Goal: Task Accomplishment & Management: Use online tool/utility

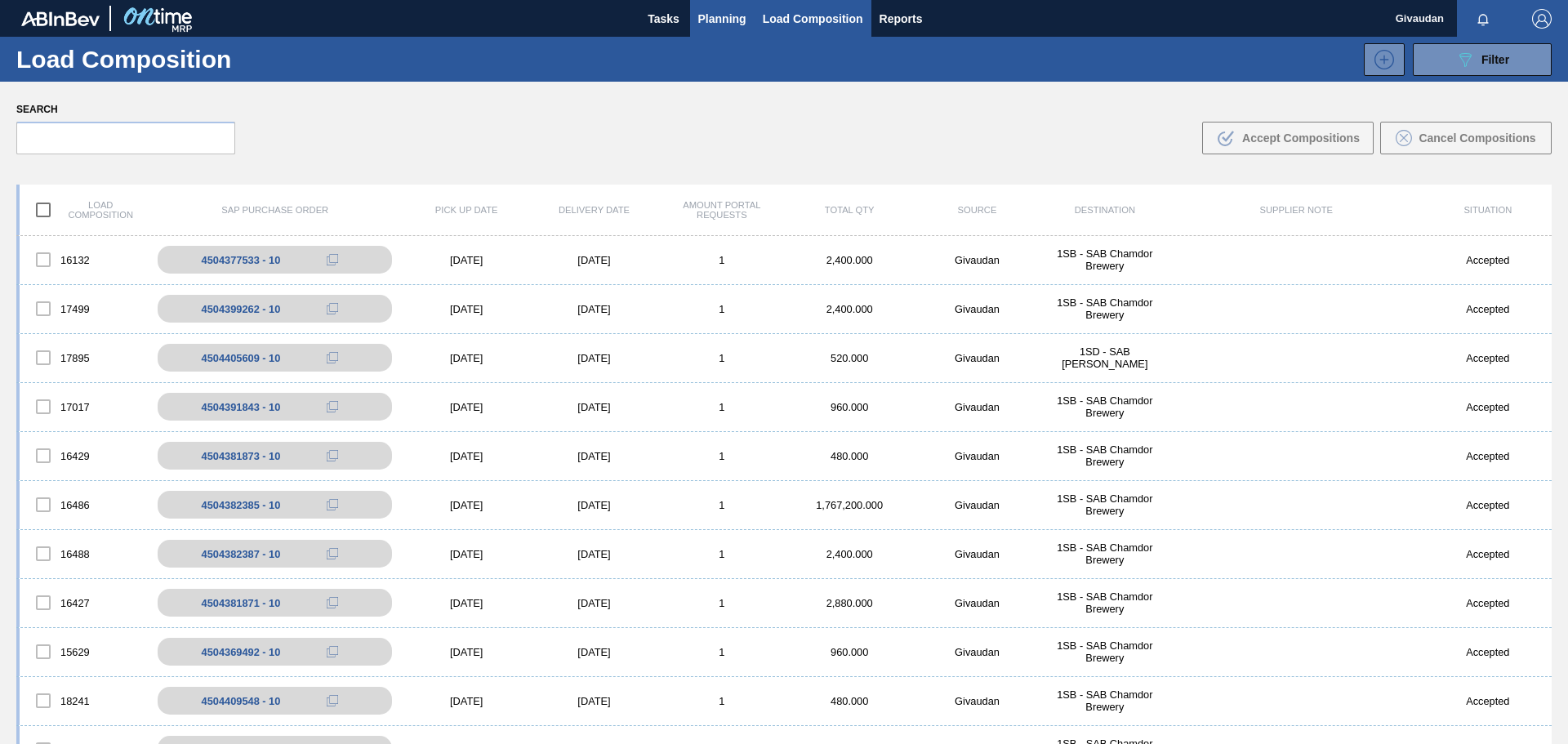
click at [731, 21] on span "Planning" at bounding box center [722, 19] width 48 height 20
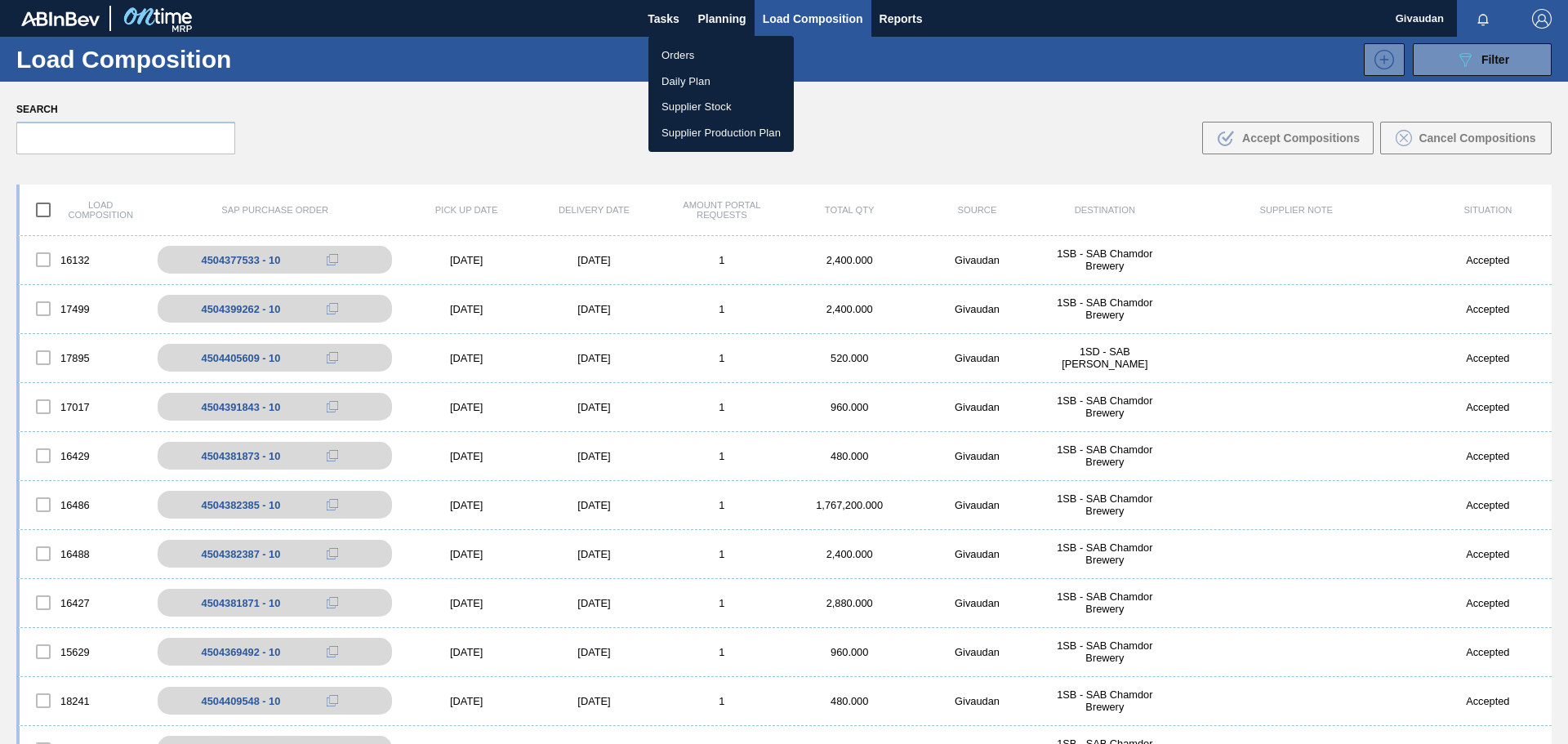
click at [715, 53] on li "Orders" at bounding box center [721, 55] width 145 height 26
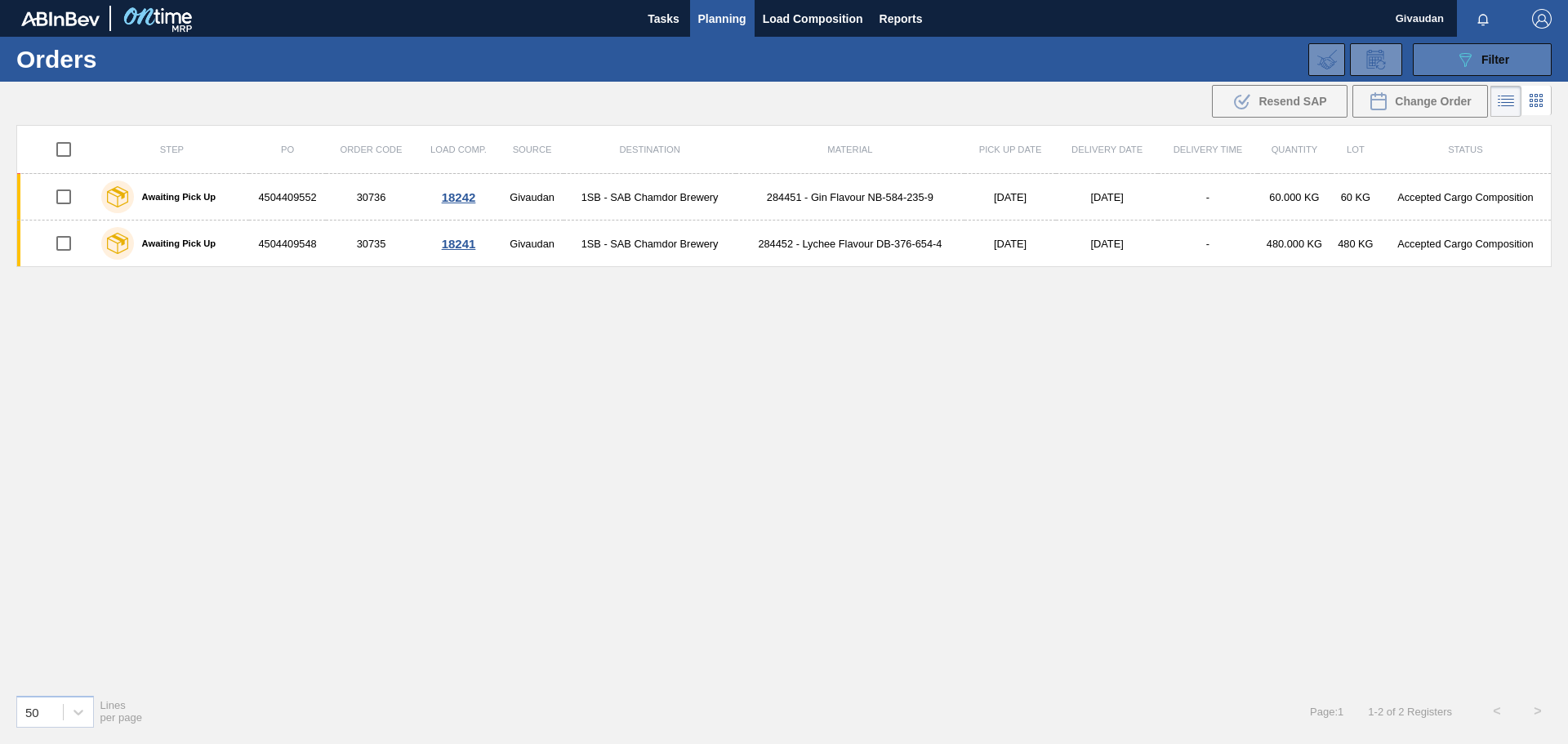
click at [1487, 62] on span "Filter" at bounding box center [1495, 60] width 27 height 13
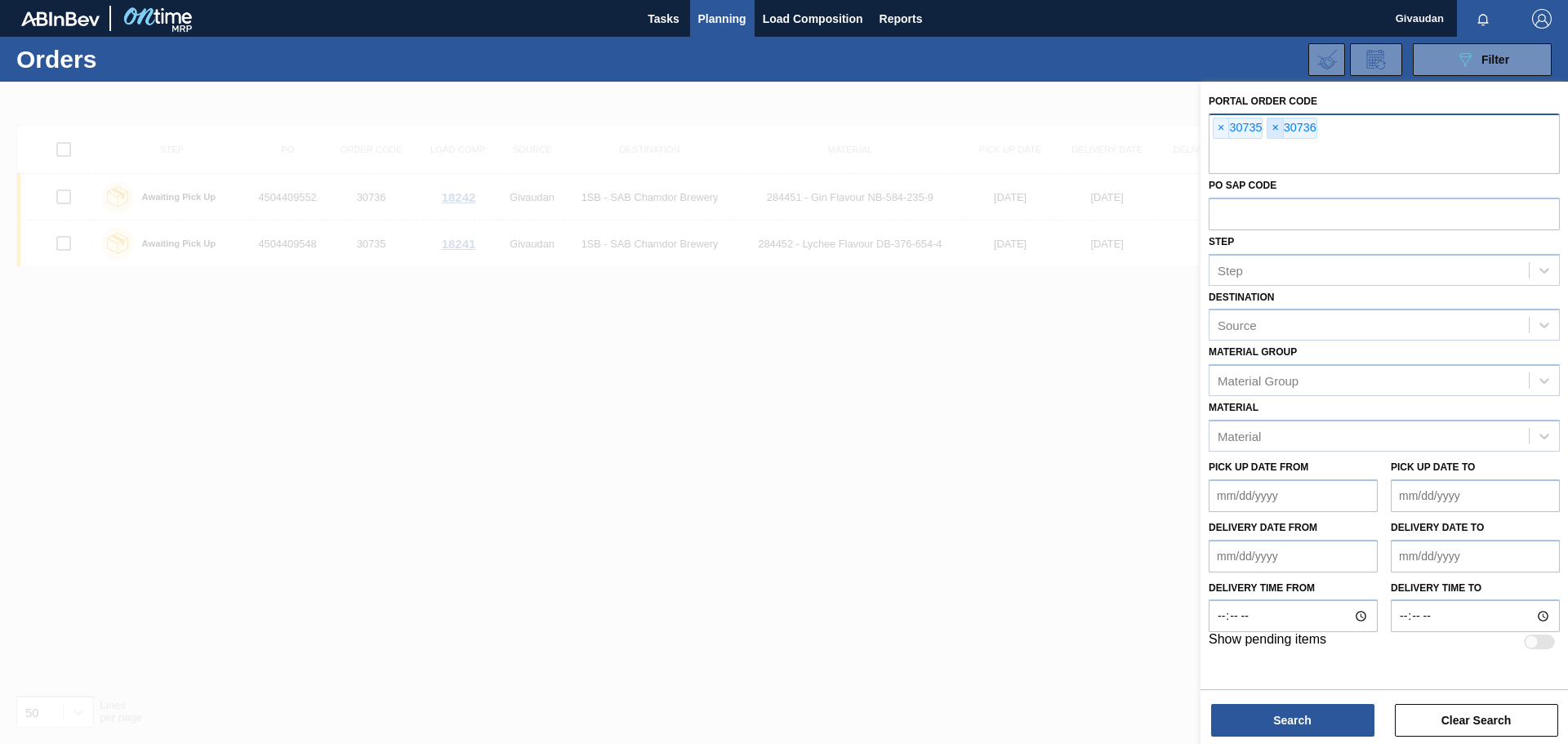
click at [1279, 133] on span "×" at bounding box center [1275, 128] width 16 height 20
click at [1221, 126] on span "×" at bounding box center [1221, 128] width 16 height 20
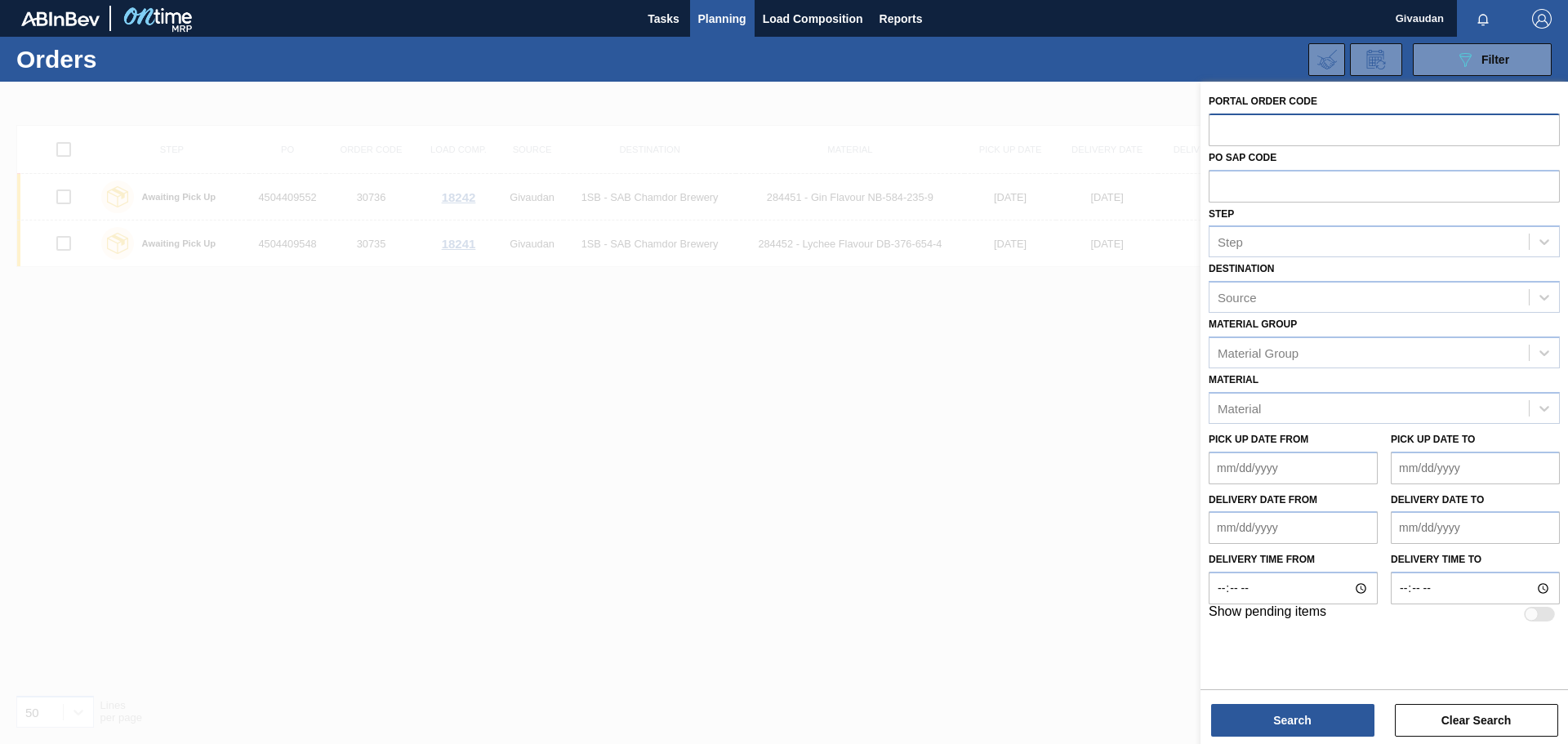
paste input "30765"
type input "30765"
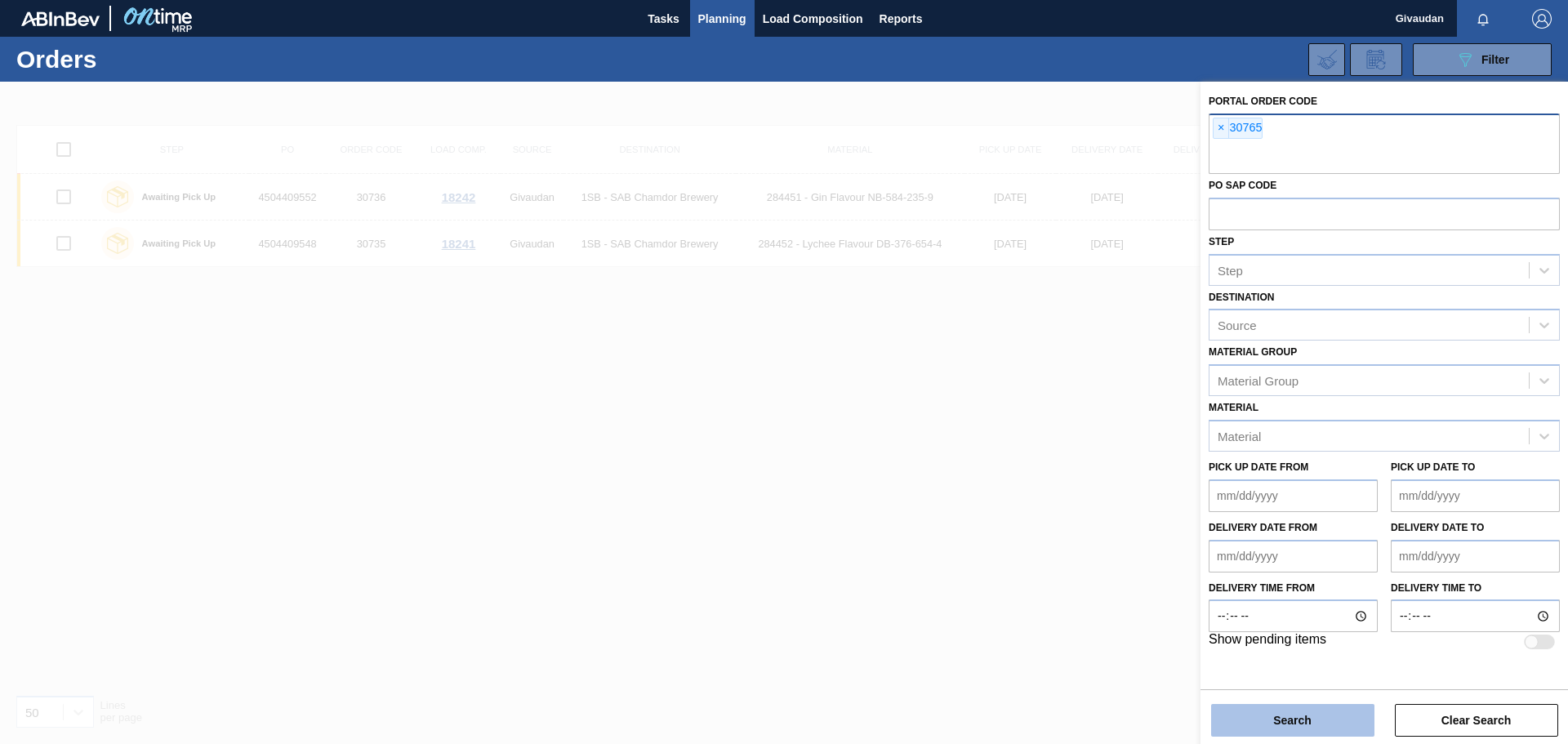
click at [1261, 709] on button "Search" at bounding box center [1293, 720] width 163 height 32
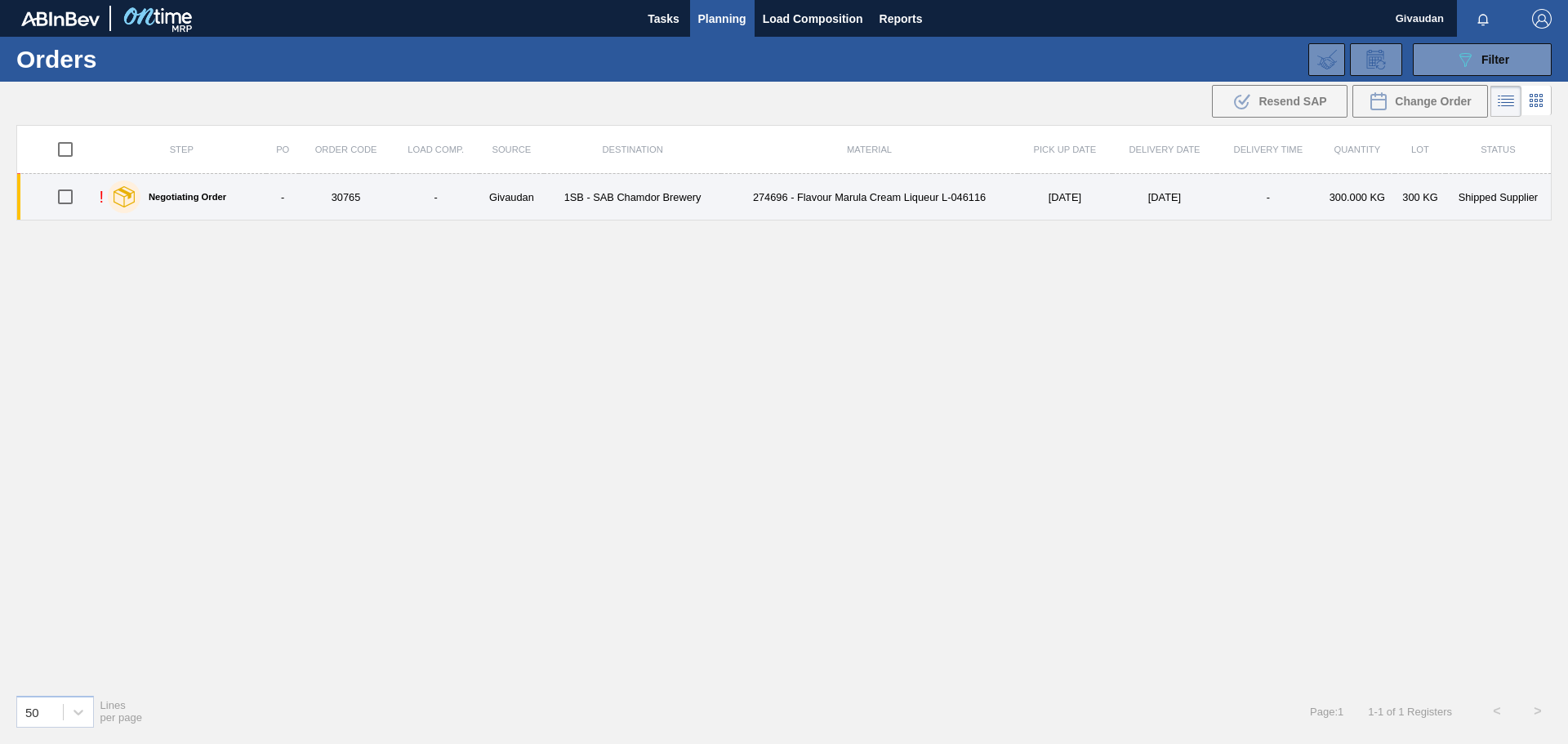
click at [876, 197] on td "274696 - Flavour Marula Cream Liqueur L-046116" at bounding box center [870, 197] width 297 height 47
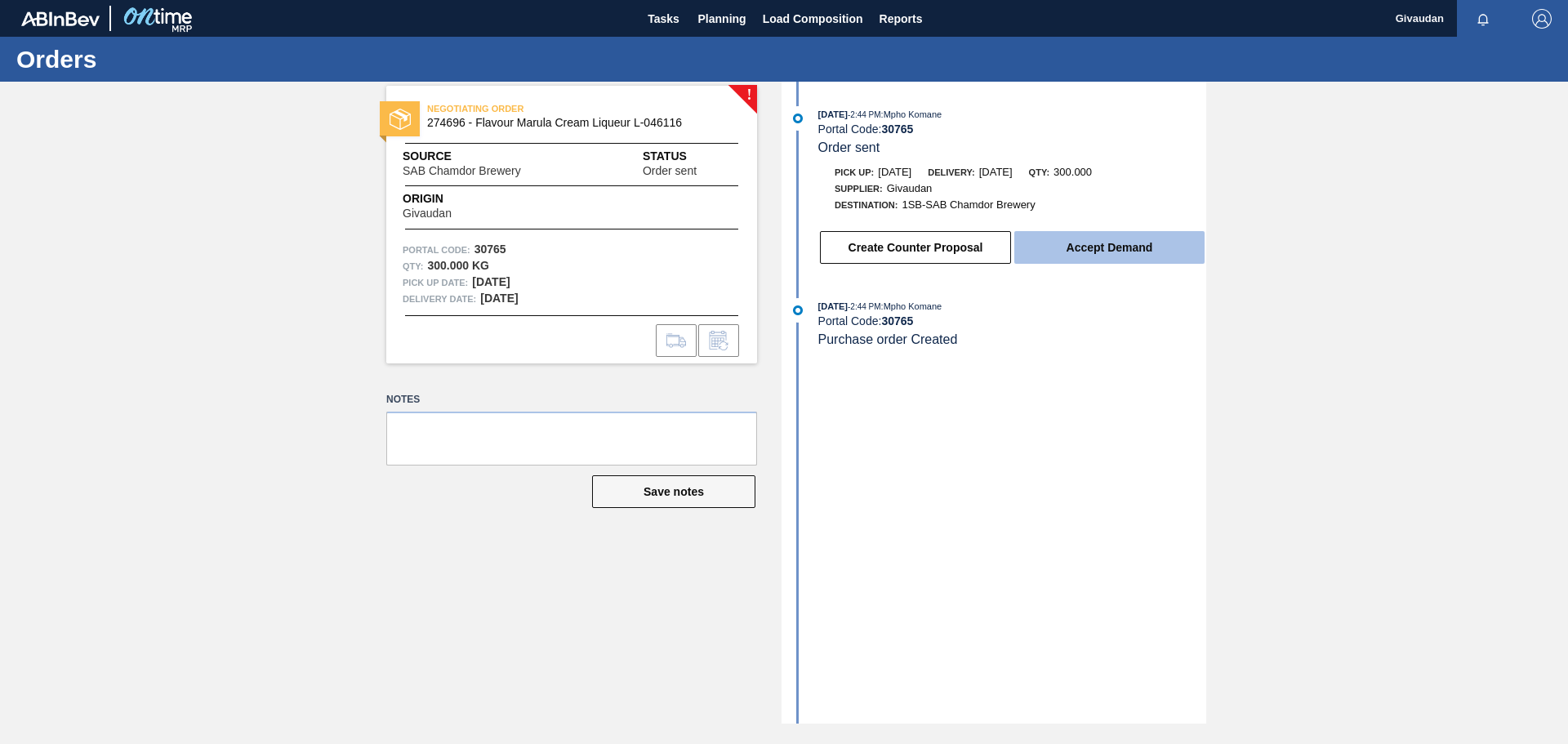
click at [1106, 238] on button "Accept Demand" at bounding box center [1109, 247] width 190 height 32
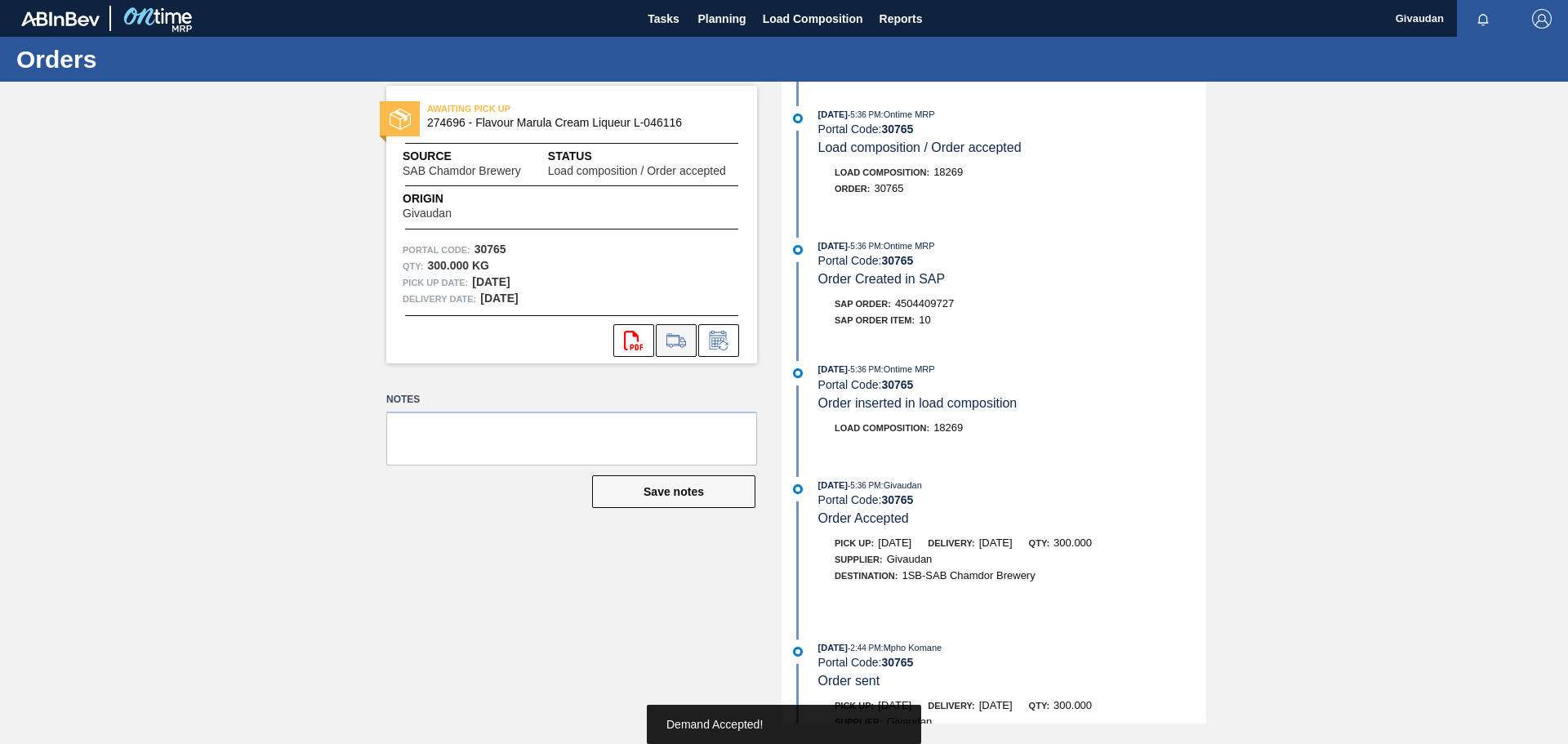
click at [676, 340] on icon at bounding box center [676, 341] width 26 height 20
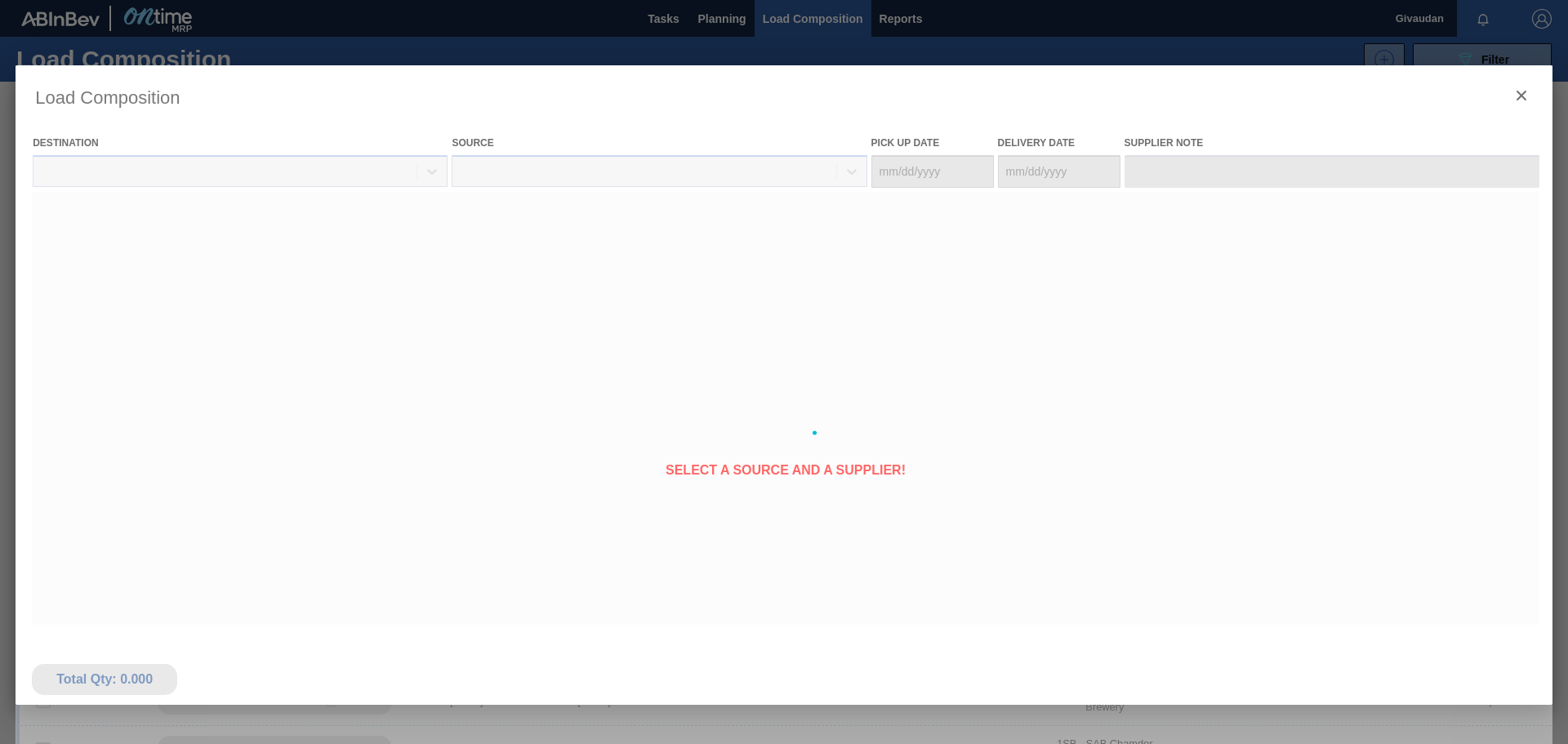
type Date "[DATE]"
